Goal: Task Accomplishment & Management: Use online tool/utility

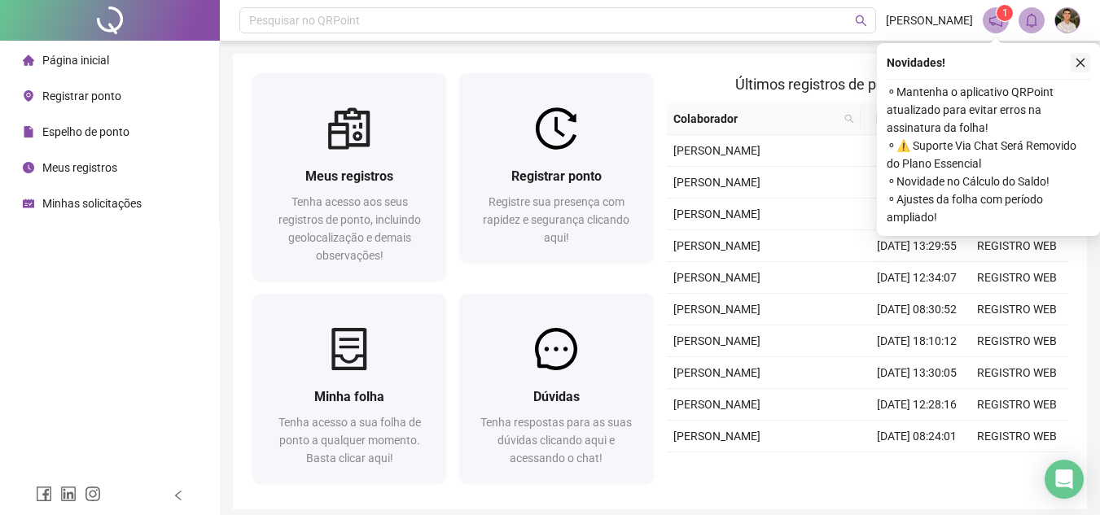
click at [1076, 66] on icon "close" at bounding box center [1080, 62] width 11 height 11
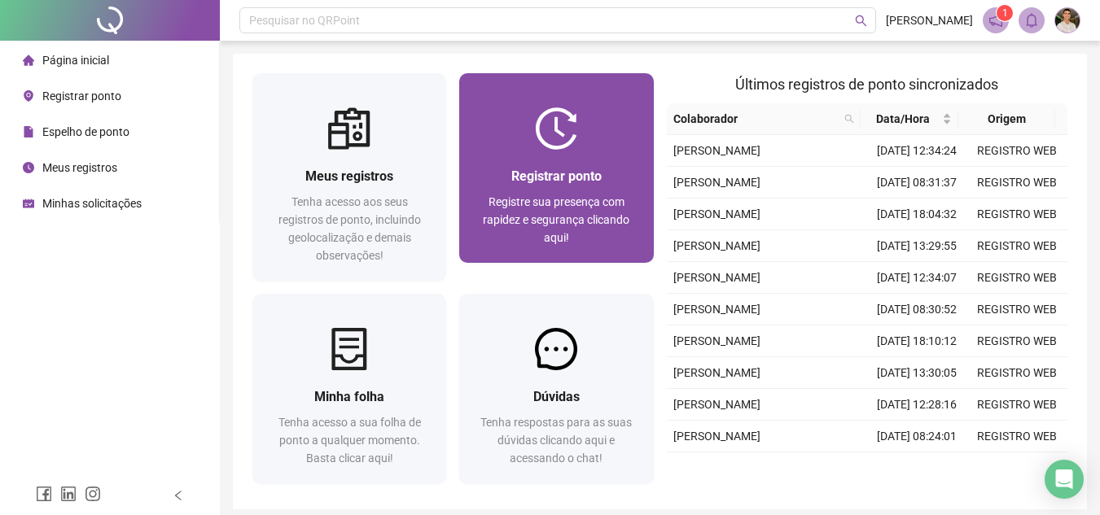
click at [502, 101] on div "Registrar ponto Registre sua presença com rapidez e segurança clicando aqui!" at bounding box center [556, 168] width 194 height 190
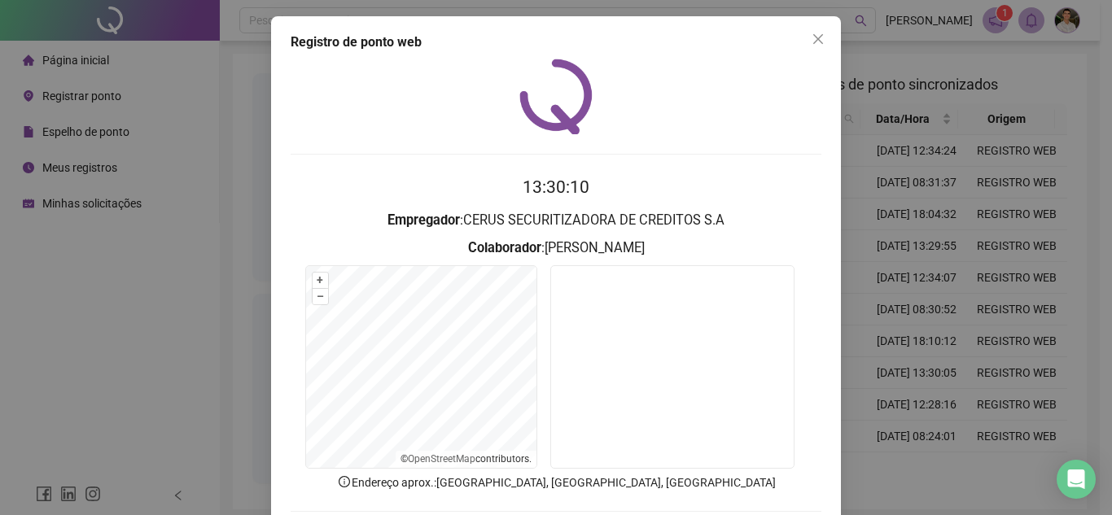
scroll to position [81, 0]
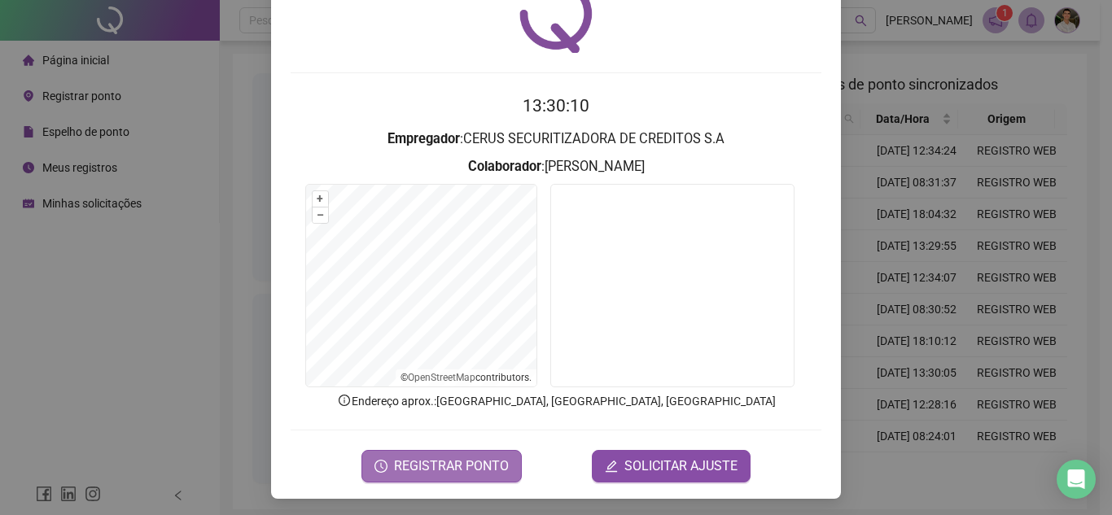
click at [494, 466] on span "REGISTRAR PONTO" at bounding box center [451, 467] width 115 height 20
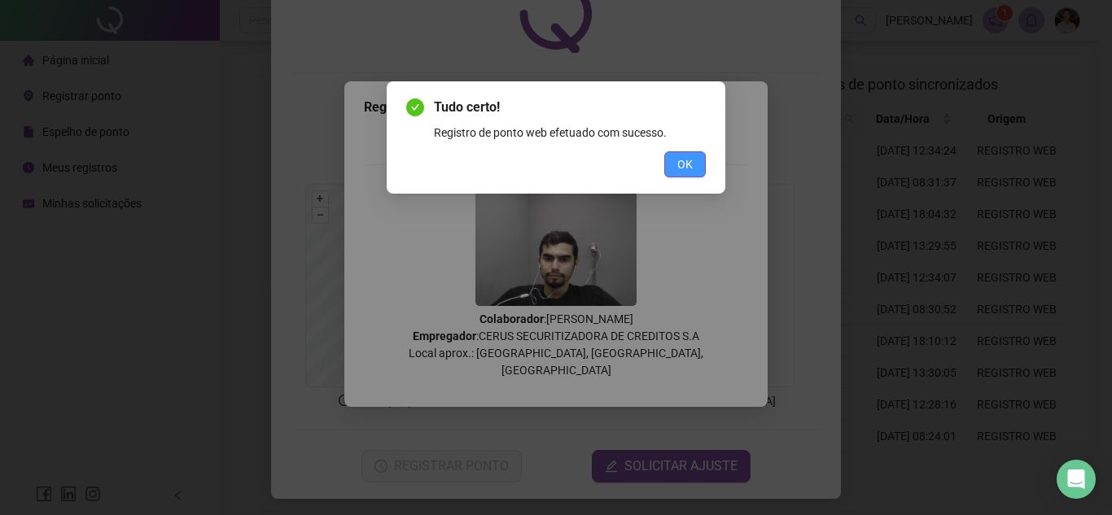
click at [683, 169] on span "OK" at bounding box center [684, 165] width 15 height 18
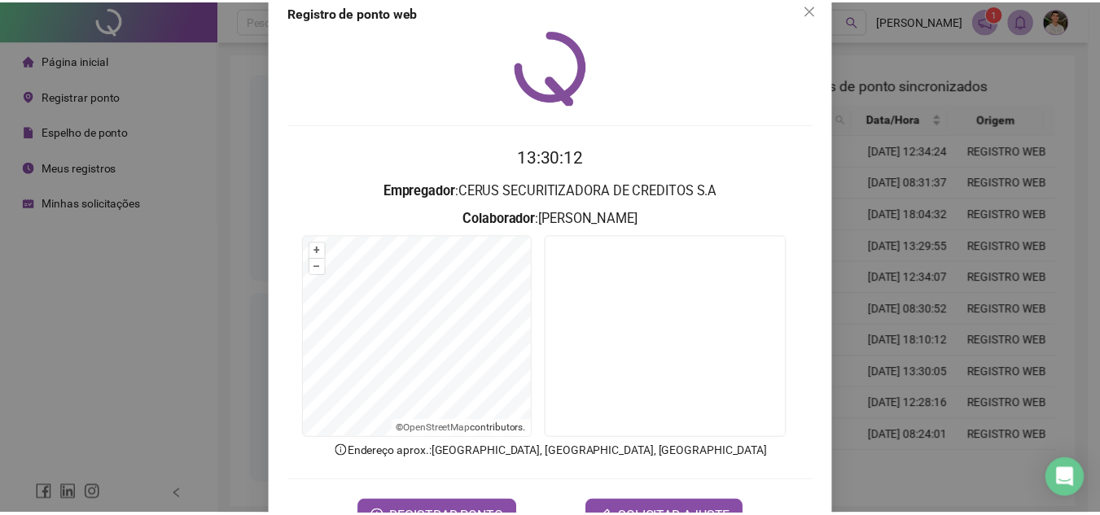
scroll to position [0, 0]
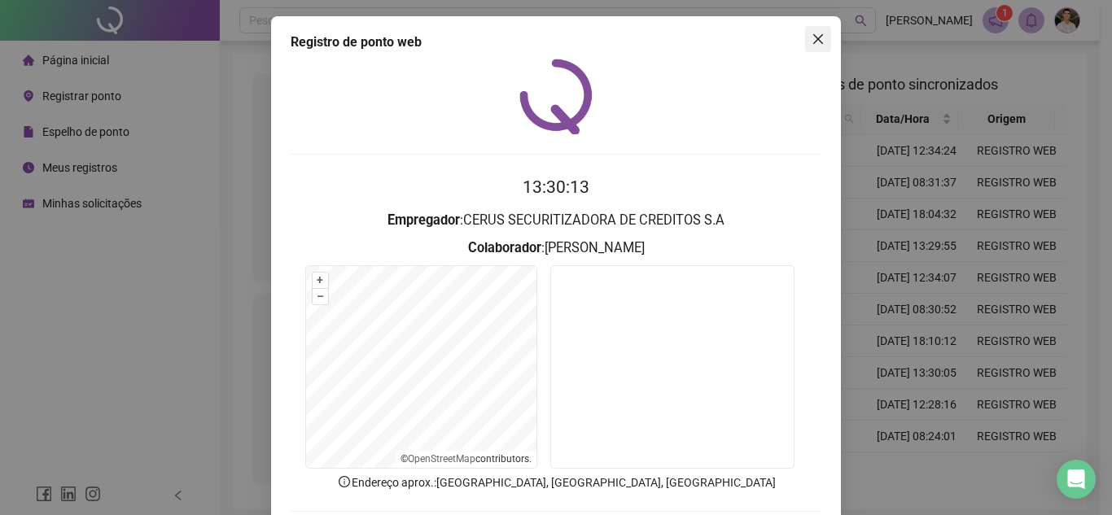
click at [813, 51] on button "Close" at bounding box center [818, 39] width 26 height 26
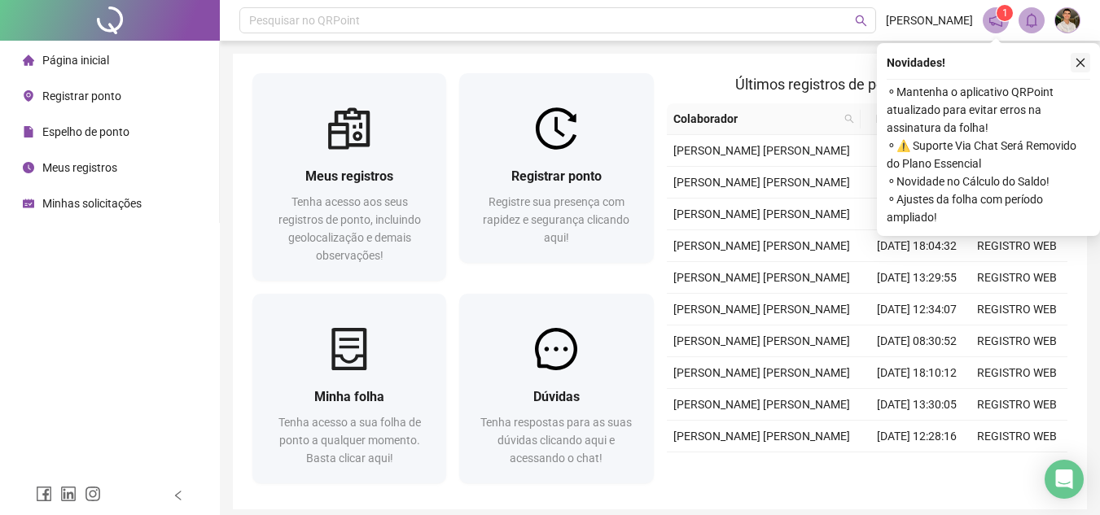
click at [1076, 57] on icon "close" at bounding box center [1080, 62] width 11 height 11
